Goal: Task Accomplishment & Management: Use online tool/utility

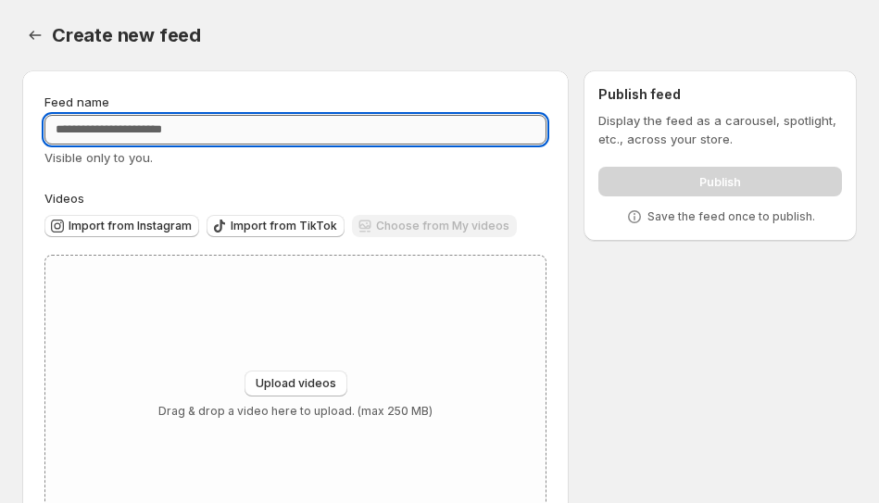
click at [396, 140] on input "Feed name" at bounding box center [295, 130] width 502 height 30
type input "*"
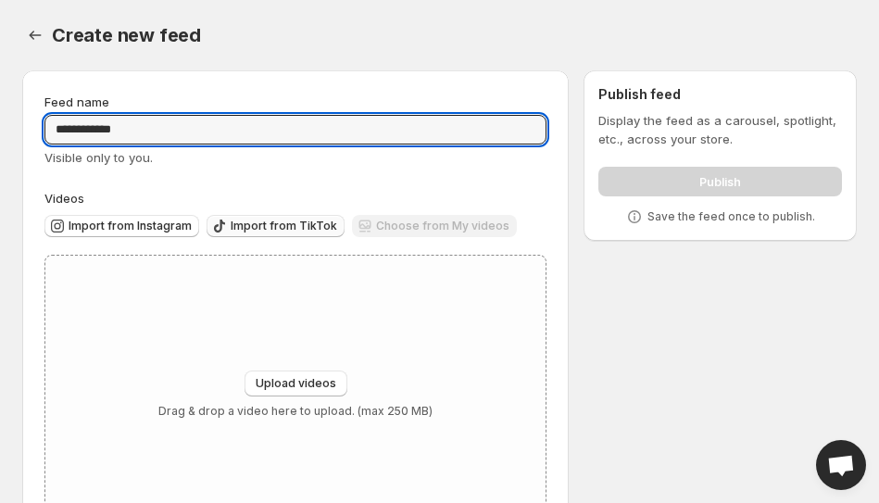
type input "**********"
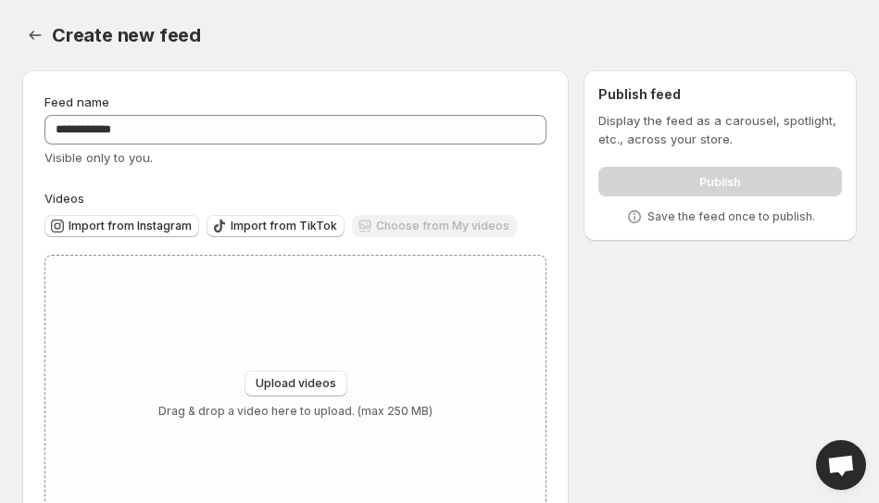
drag, startPoint x: 274, startPoint y: 228, endPoint x: 309, endPoint y: 198, distance: 46.0
click at [309, 198] on div "Videos Import from Instagram Import from TikTok Choose from My videos" at bounding box center [295, 218] width 502 height 58
click at [286, 223] on span "Import from TikTok" at bounding box center [284, 226] width 106 height 15
click at [269, 228] on span "Import from TikTok" at bounding box center [284, 226] width 106 height 15
click at [308, 221] on span "Import from TikTok" at bounding box center [284, 226] width 106 height 15
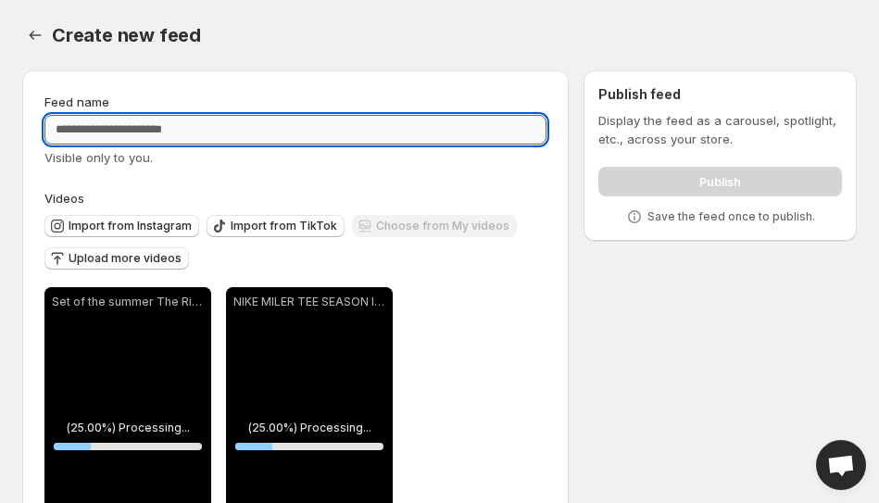
click at [440, 120] on input "Feed name" at bounding box center [295, 130] width 502 height 30
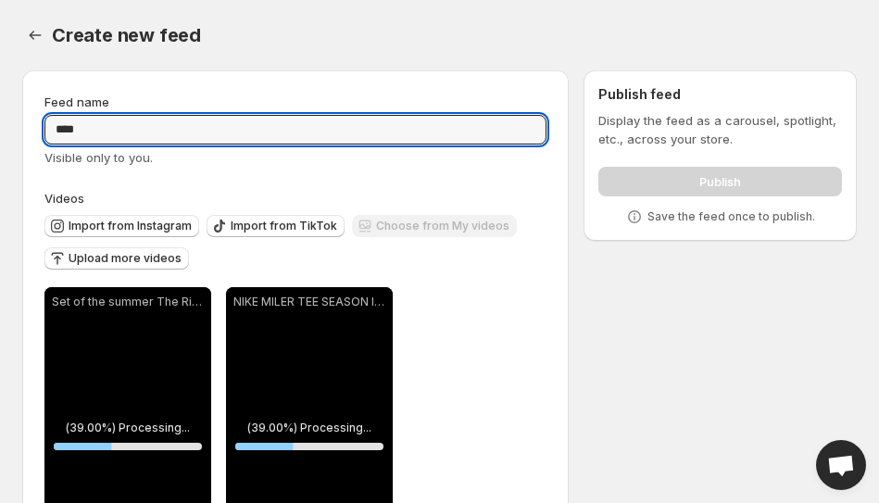
type input "****"
click at [580, 15] on div "Create new feed. This page is ready Create new feed" at bounding box center [439, 35] width 834 height 70
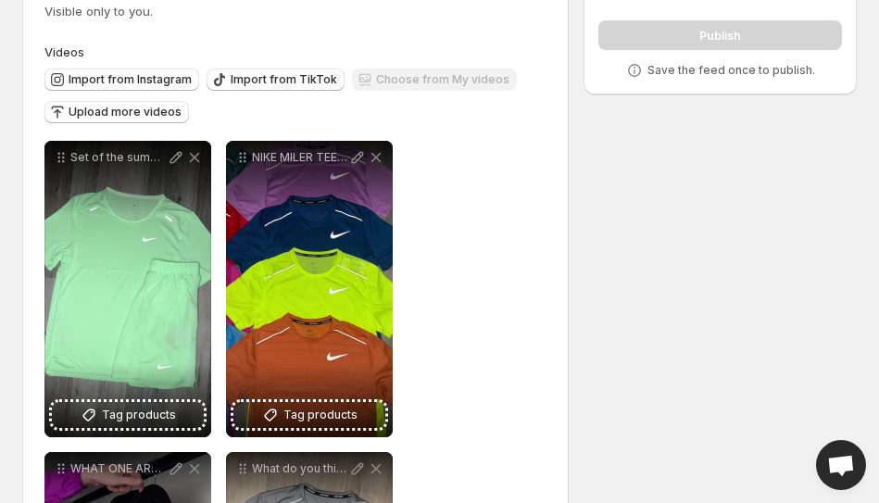
scroll to position [269, 0]
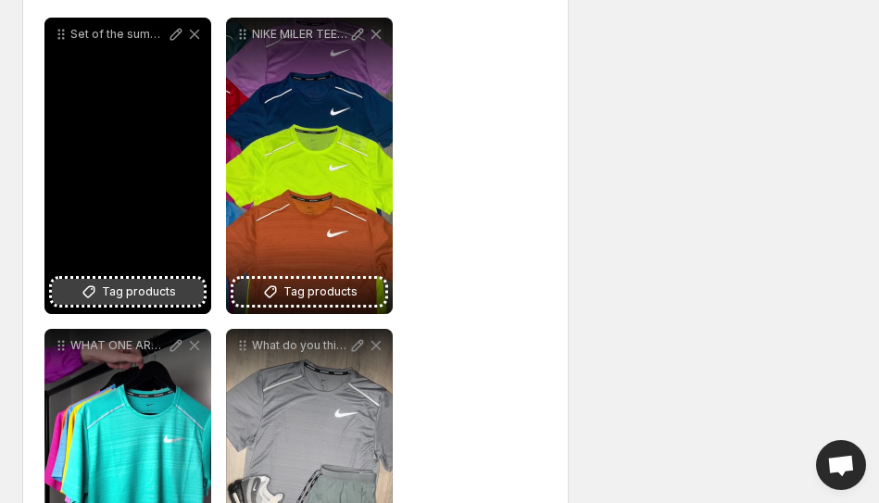
click at [155, 288] on span "Tag products" at bounding box center [139, 291] width 74 height 19
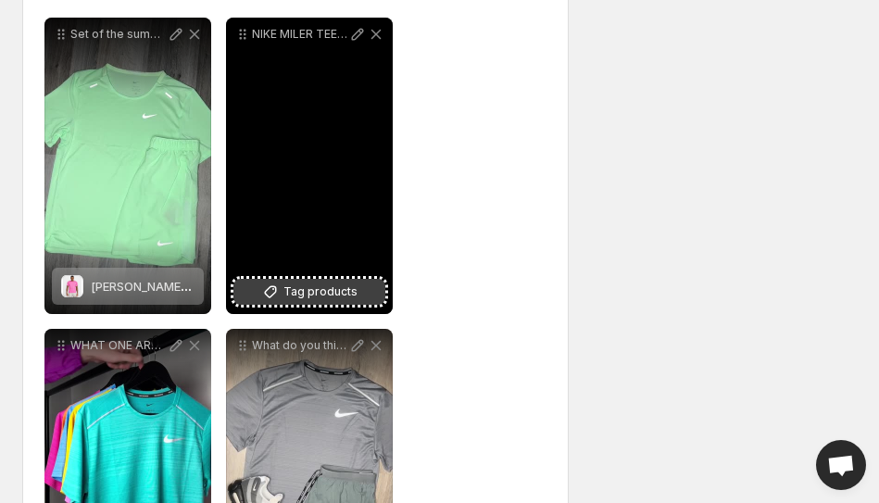
click at [294, 298] on span "Tag products" at bounding box center [320, 291] width 74 height 19
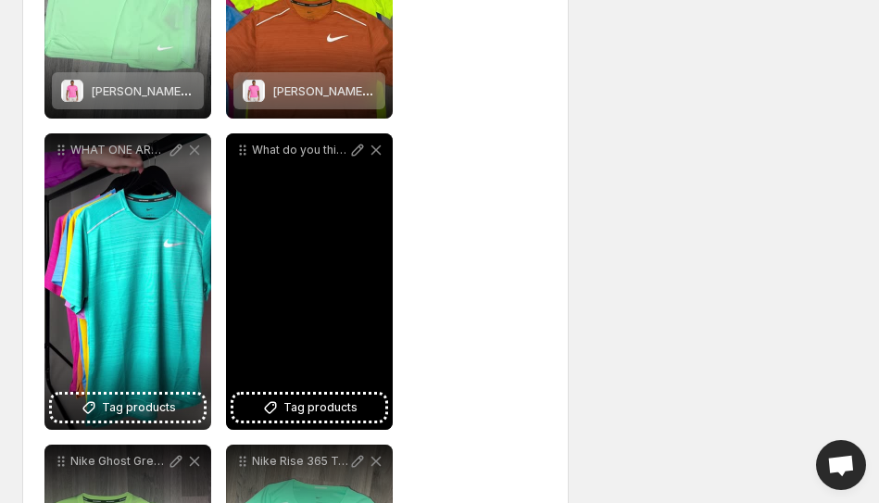
scroll to position [529, 0]
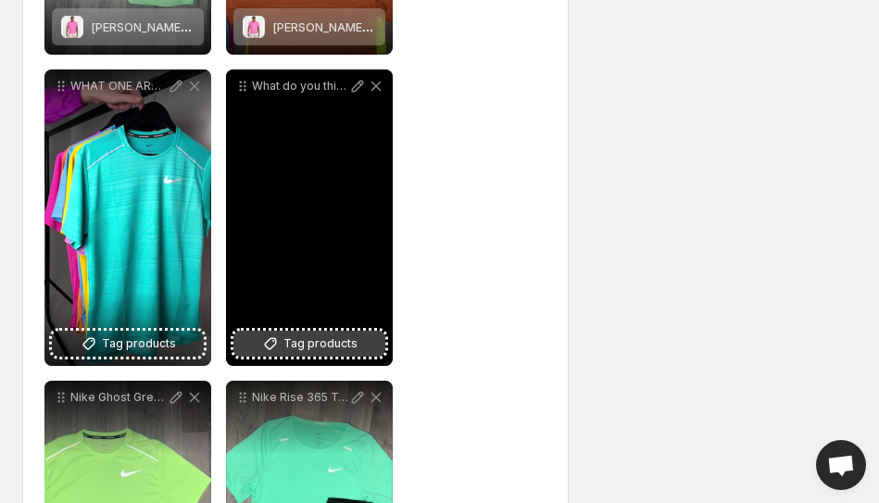
click at [317, 344] on span "Tag products" at bounding box center [320, 343] width 74 height 19
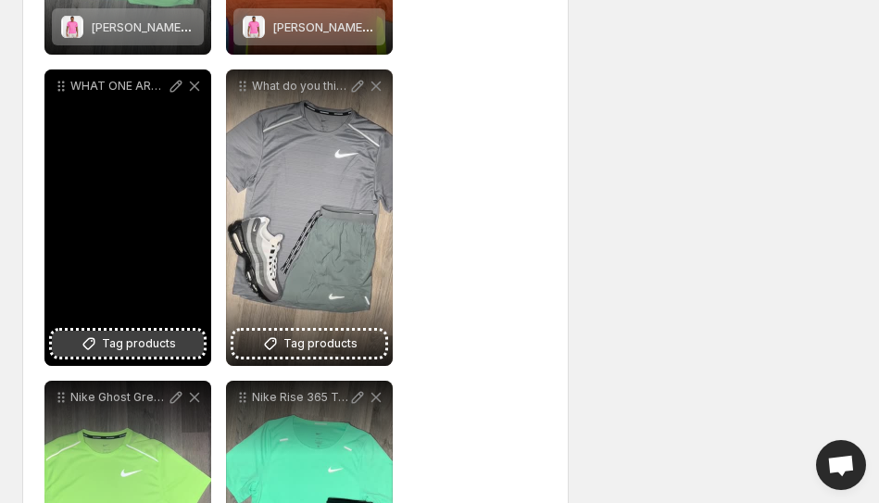
click at [131, 343] on span "Tag products" at bounding box center [139, 343] width 74 height 19
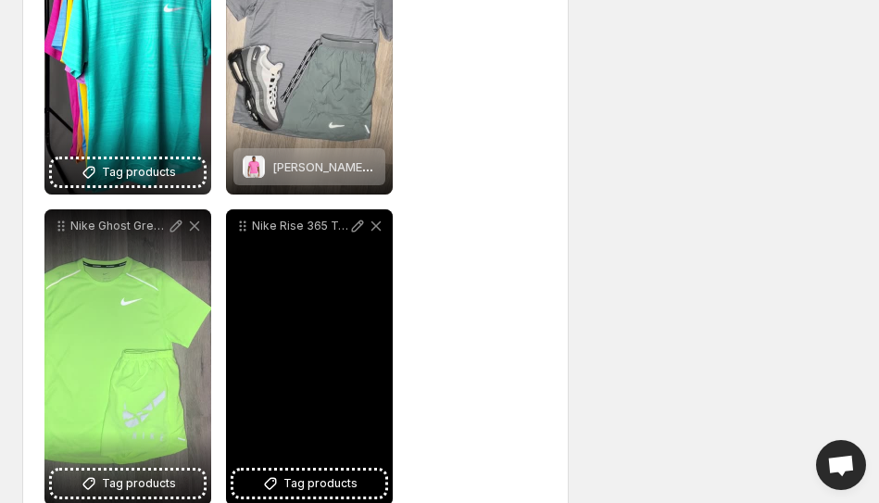
scroll to position [715, 0]
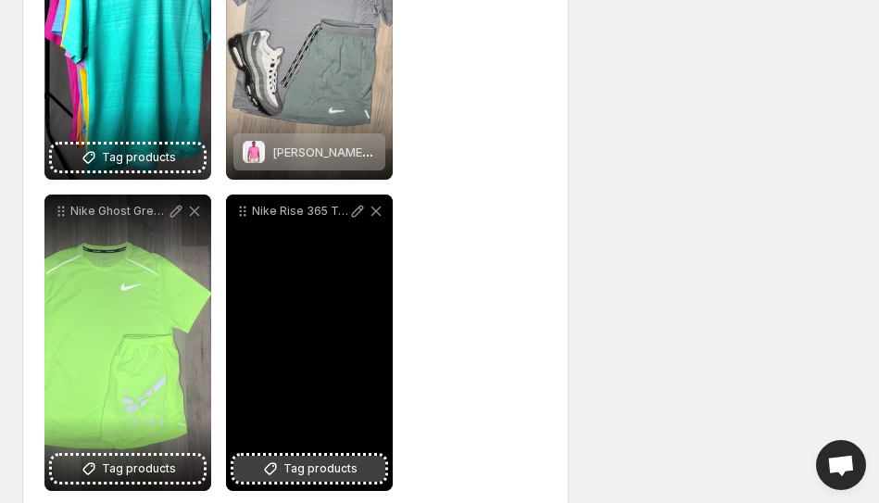
click at [292, 457] on button "Tag products" at bounding box center [309, 469] width 152 height 26
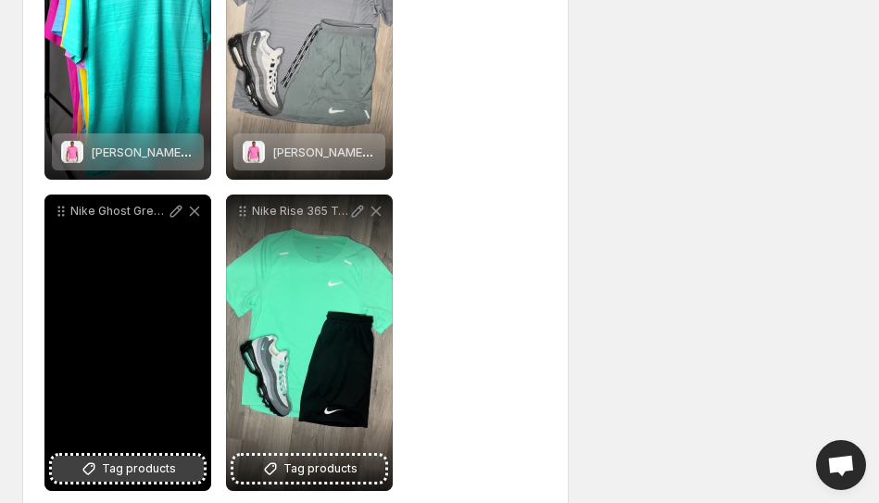
click at [151, 476] on span "Tag products" at bounding box center [139, 468] width 74 height 19
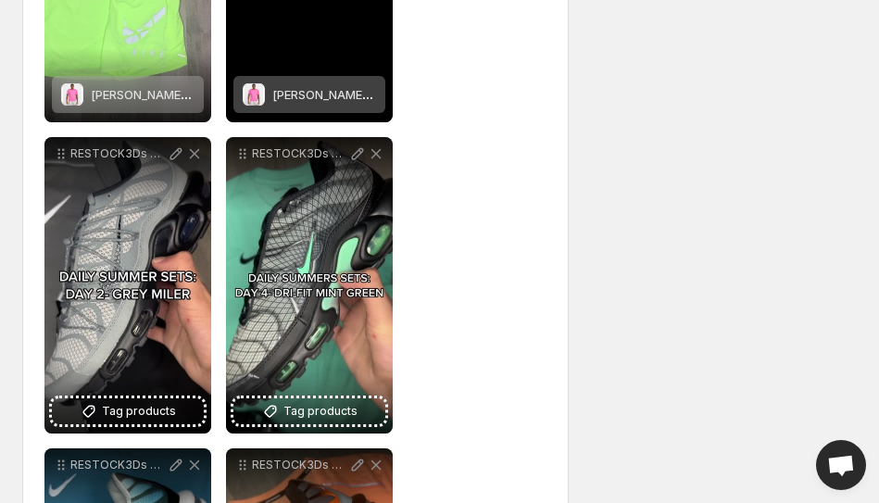
scroll to position [1091, 0]
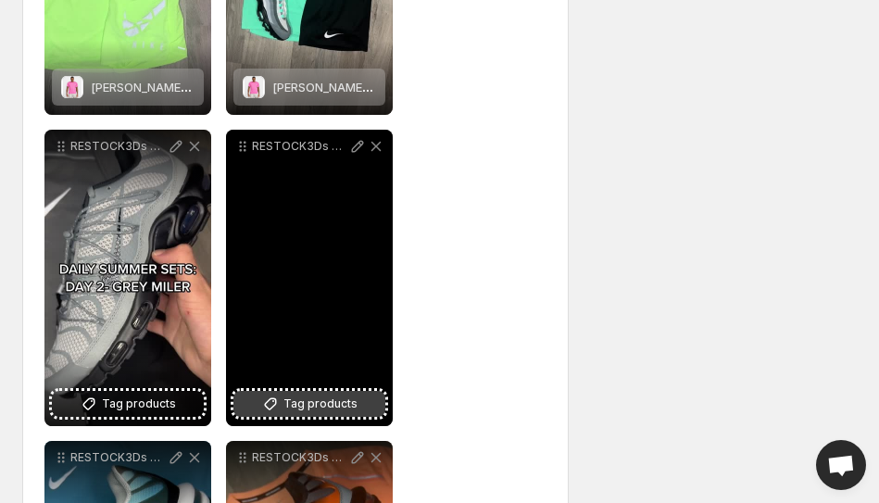
click at [296, 405] on span "Tag products" at bounding box center [320, 404] width 74 height 19
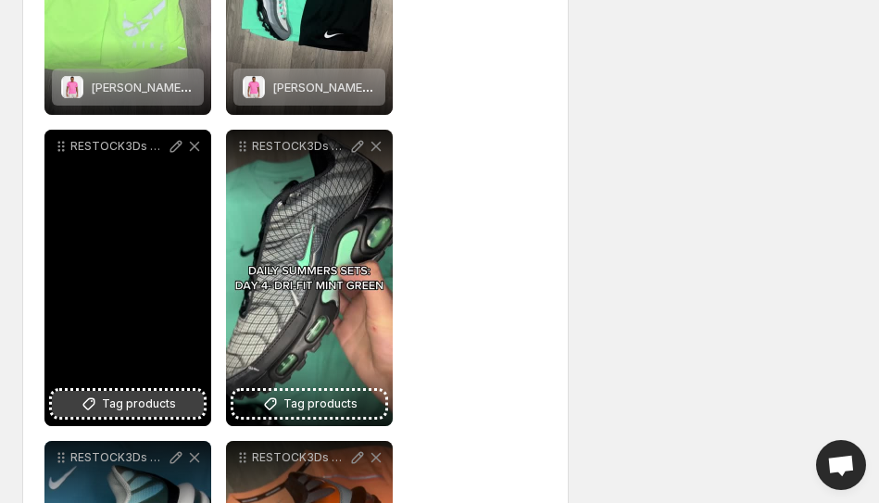
click at [174, 399] on button "Tag products" at bounding box center [128, 404] width 152 height 26
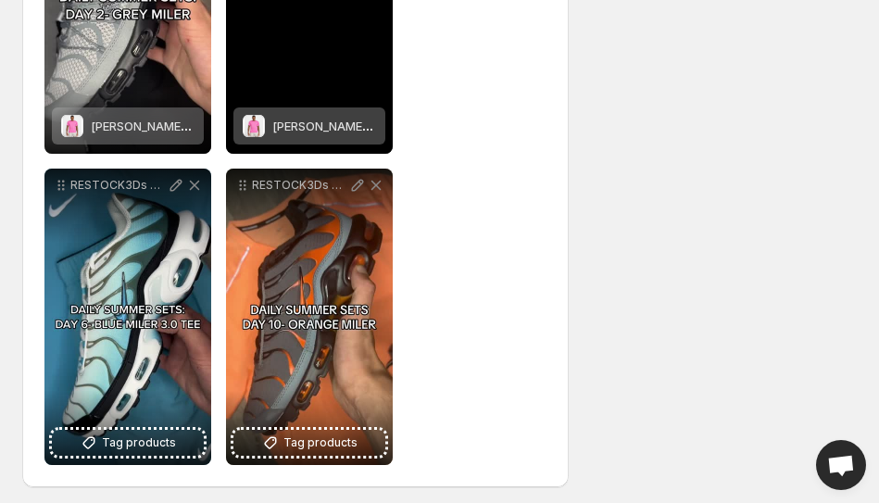
scroll to position [1371, 0]
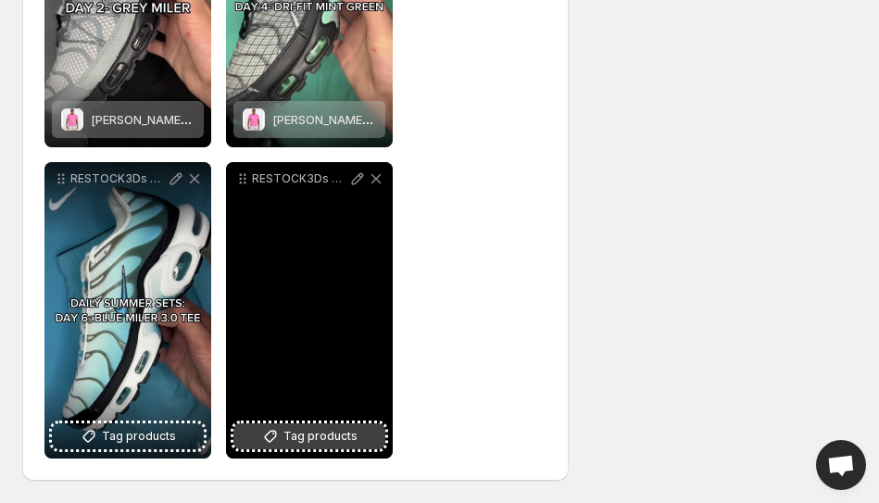
click at [307, 442] on span "Tag products" at bounding box center [320, 436] width 74 height 19
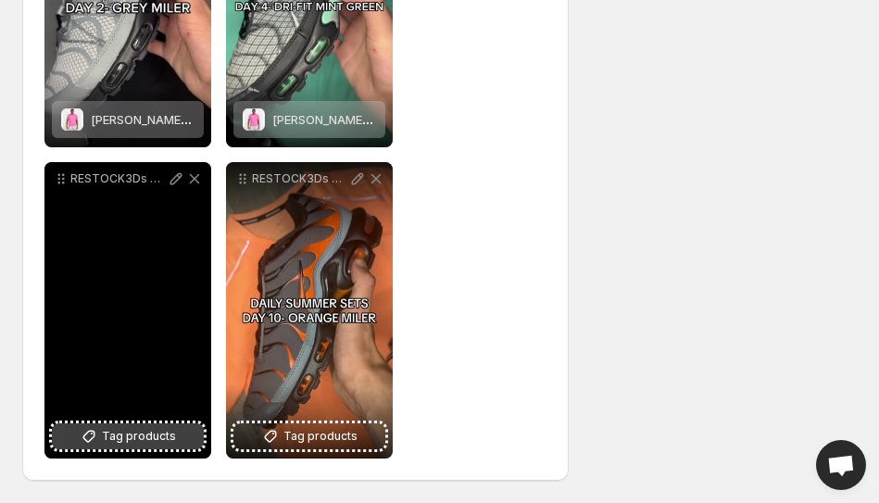
click at [135, 436] on span "Tag products" at bounding box center [139, 436] width 74 height 19
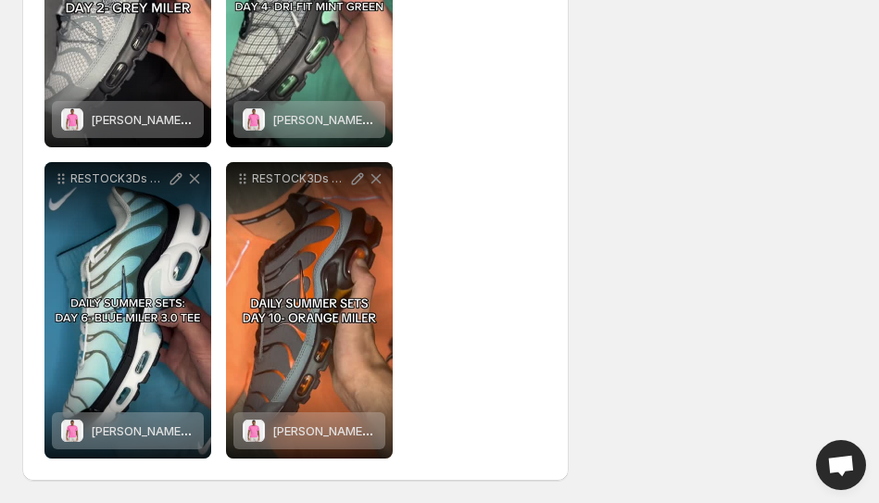
scroll to position [0, 0]
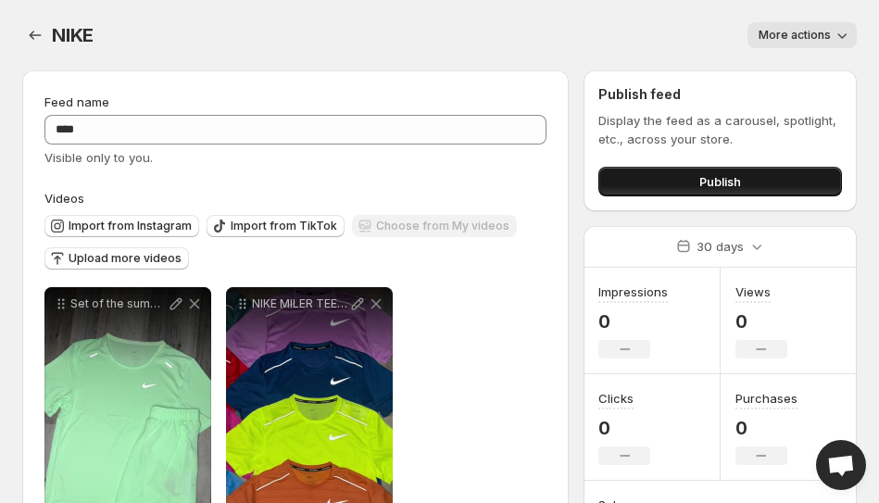
click at [720, 187] on span "Publish" at bounding box center [720, 181] width 42 height 19
click at [703, 190] on span "Publish" at bounding box center [720, 181] width 42 height 19
click at [664, 186] on button "Publish" at bounding box center [720, 182] width 244 height 30
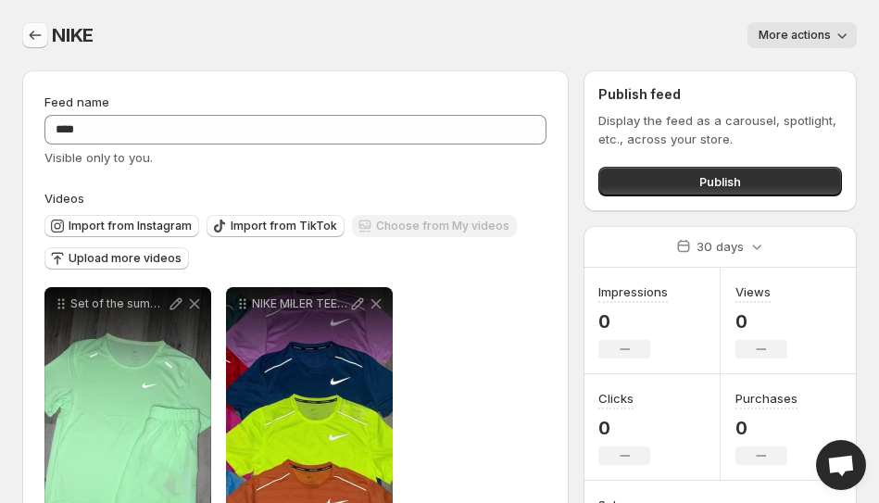
click at [46, 32] on button "Settings" at bounding box center [35, 35] width 26 height 26
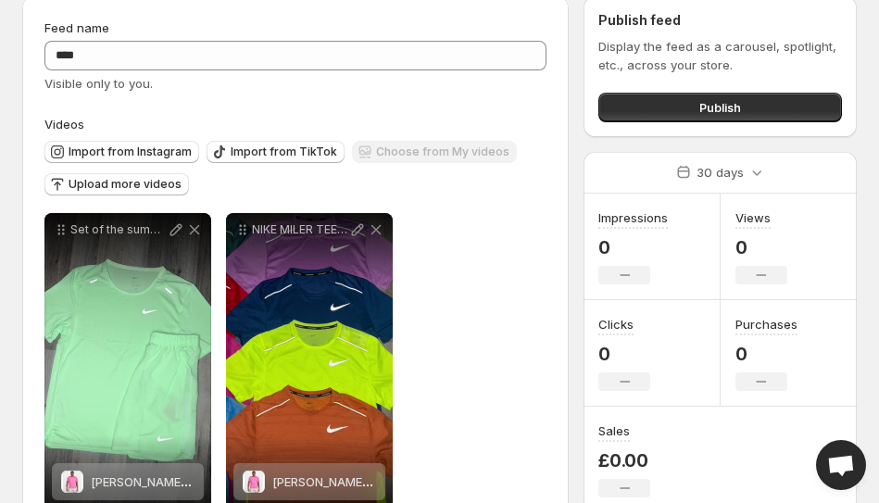
scroll to position [28, 0]
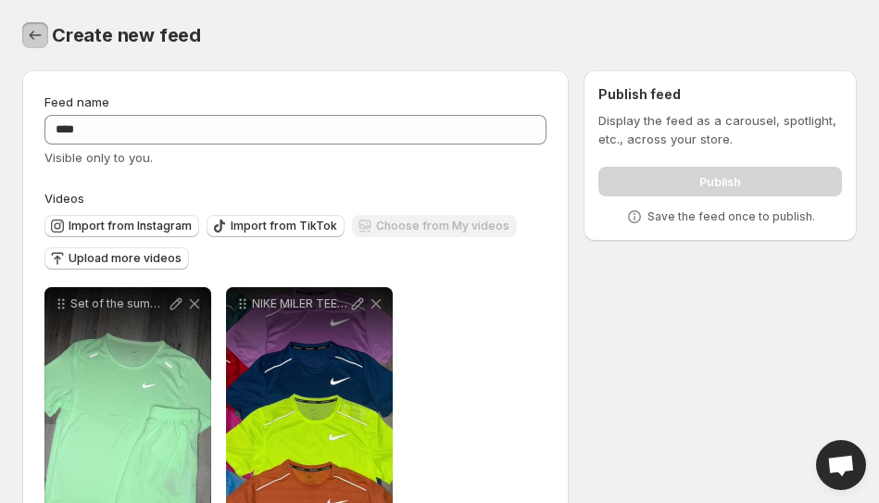
click at [37, 39] on icon "Settings" at bounding box center [35, 35] width 19 height 19
